Goal: Information Seeking & Learning: Check status

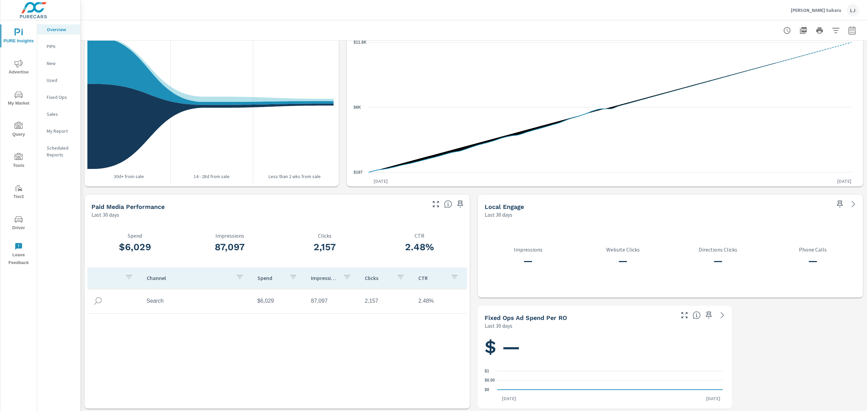
scroll to position [740, 0]
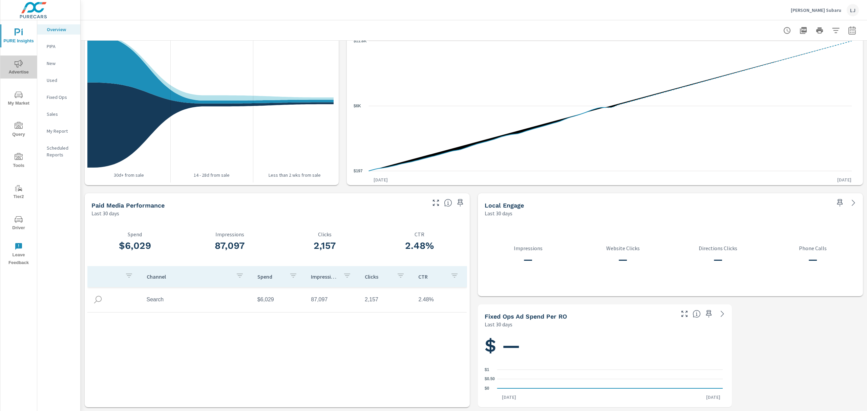
click at [17, 61] on icon "nav menu" at bounding box center [19, 64] width 8 height 8
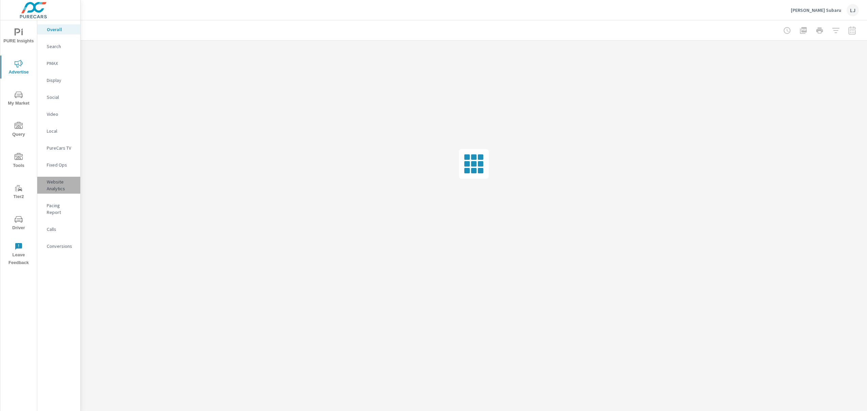
click at [56, 184] on p "Website Analytics" at bounding box center [61, 185] width 28 height 14
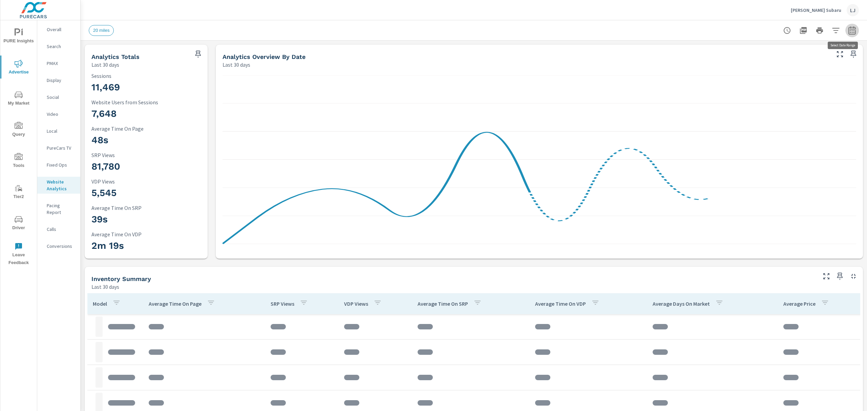
click at [848, 31] on icon "button" at bounding box center [852, 30] width 8 height 8
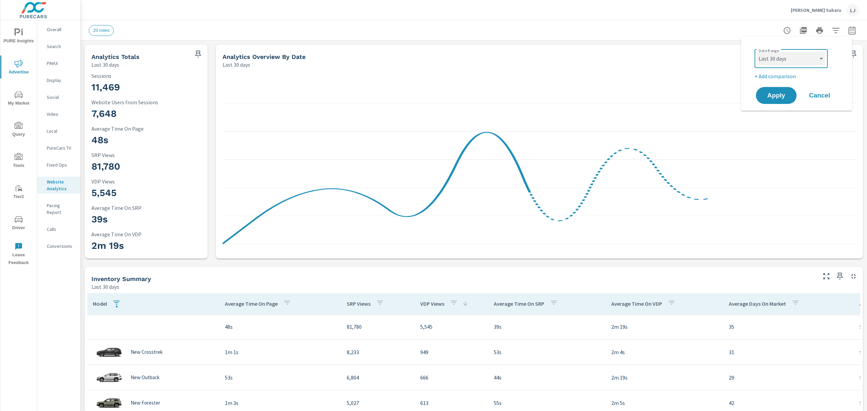
click at [804, 63] on select "Custom [DATE] Last week Last 7 days Last 14 days Last 30 days Last 45 days Last…" at bounding box center [791, 59] width 68 height 14
click at [757, 52] on select "Custom [DATE] Last week Last 7 days Last 14 days Last 30 days Last 45 days Last…" at bounding box center [791, 59] width 68 height 14
select select "Last week"
click at [779, 93] on span "Apply" at bounding box center [776, 95] width 28 height 6
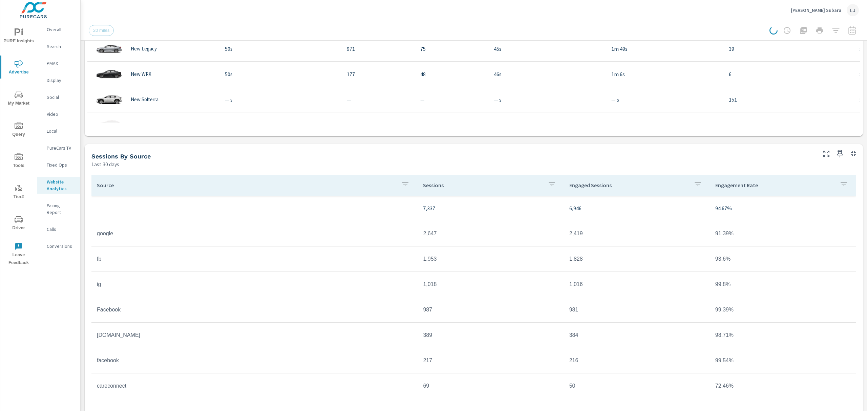
scroll to position [462, 0]
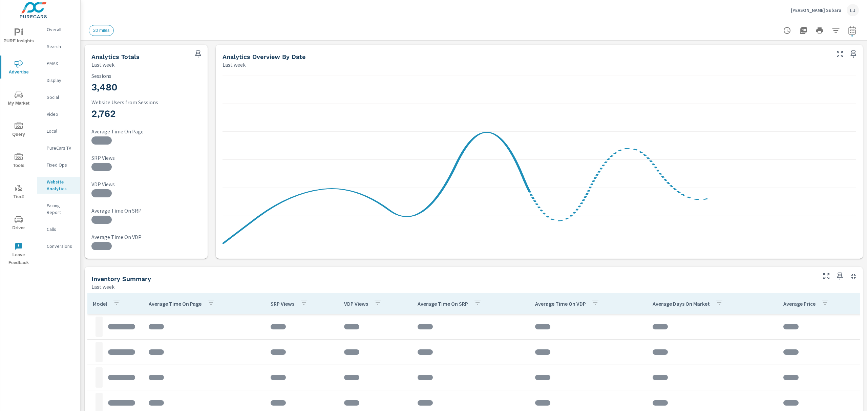
drag, startPoint x: 865, startPoint y: 156, endPoint x: 854, endPoint y: 202, distance: 48.0
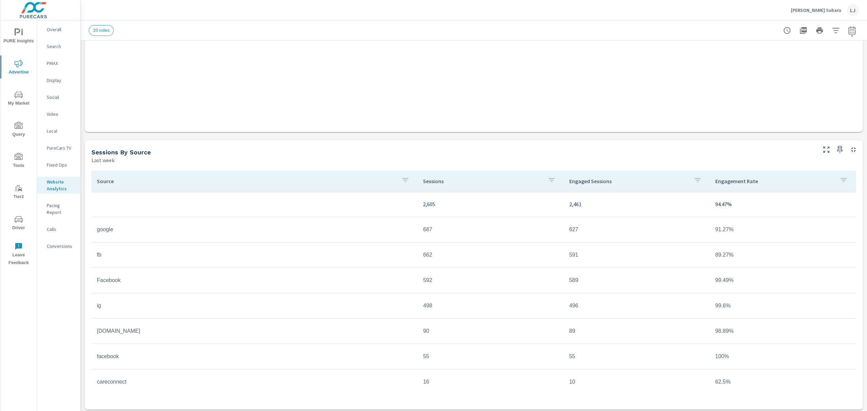
scroll to position [462, 0]
